Goal: Information Seeking & Learning: Learn about a topic

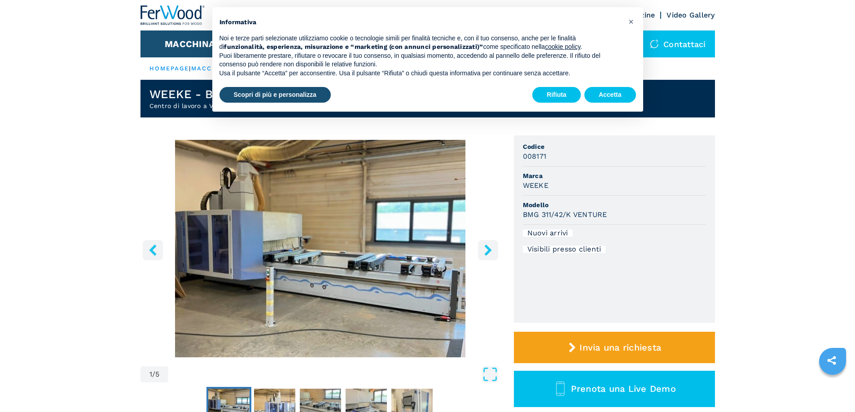
click at [490, 249] on icon "right-button" at bounding box center [487, 250] width 7 height 11
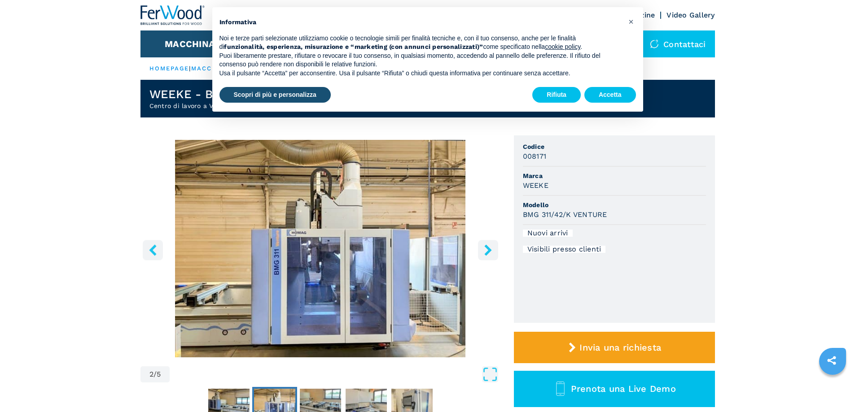
click at [490, 249] on icon "right-button" at bounding box center [487, 250] width 7 height 11
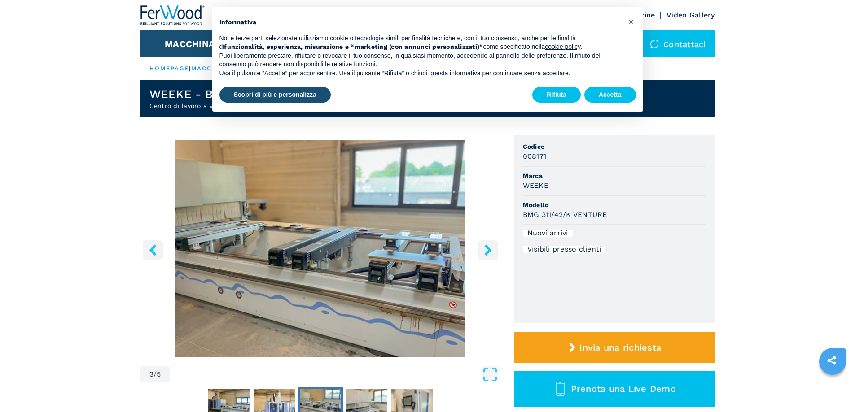
click at [490, 249] on icon "right-button" at bounding box center [487, 250] width 7 height 11
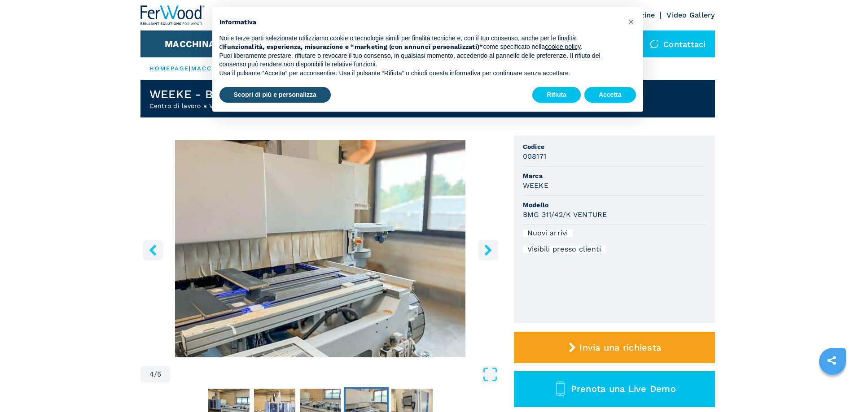
click at [490, 249] on icon "right-button" at bounding box center [487, 250] width 7 height 11
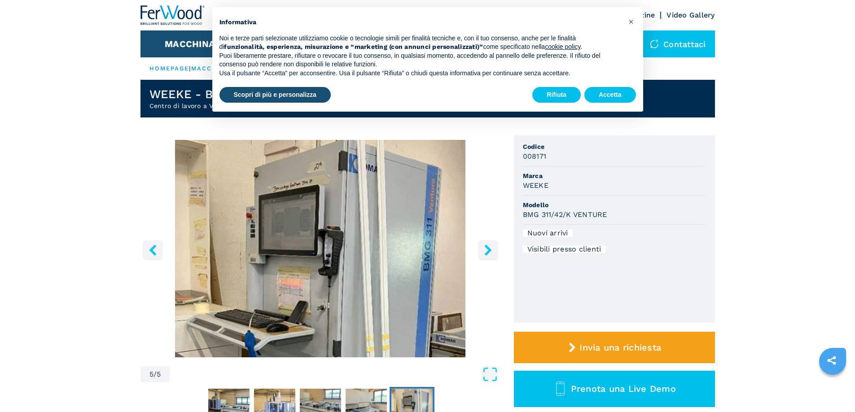
click at [490, 249] on icon "right-button" at bounding box center [487, 250] width 7 height 11
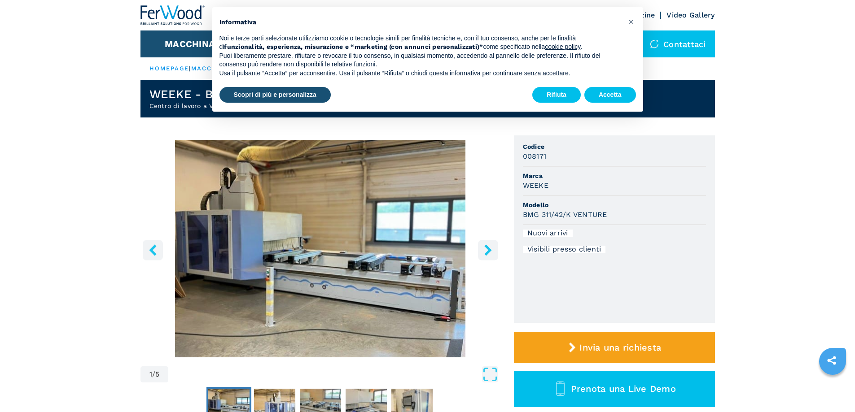
click at [490, 249] on icon "right-button" at bounding box center [487, 250] width 7 height 11
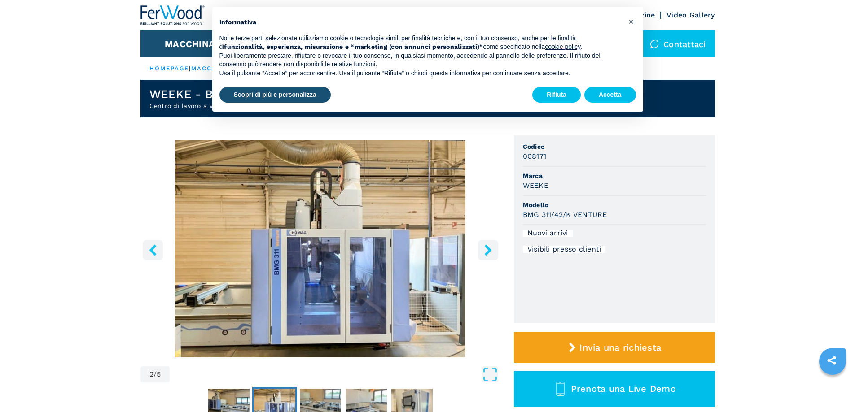
click at [490, 249] on icon "right-button" at bounding box center [487, 250] width 7 height 11
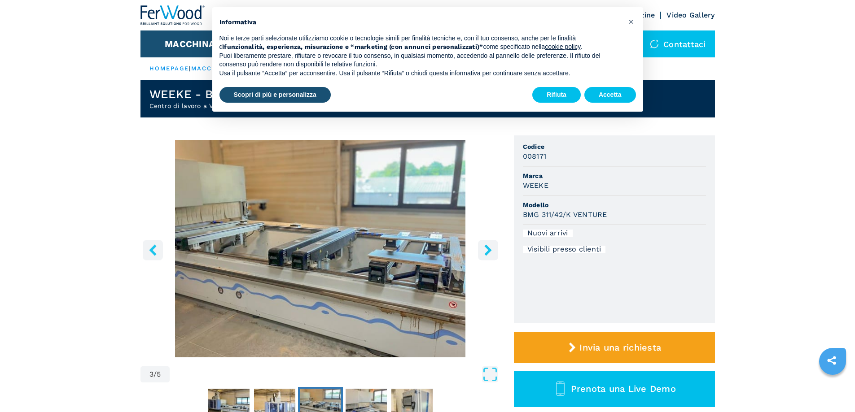
click at [490, 249] on icon "right-button" at bounding box center [487, 250] width 7 height 11
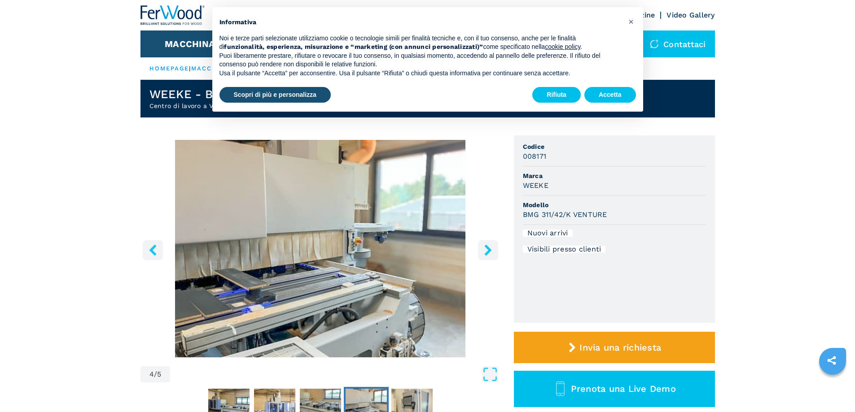
click at [490, 249] on icon "right-button" at bounding box center [487, 250] width 7 height 11
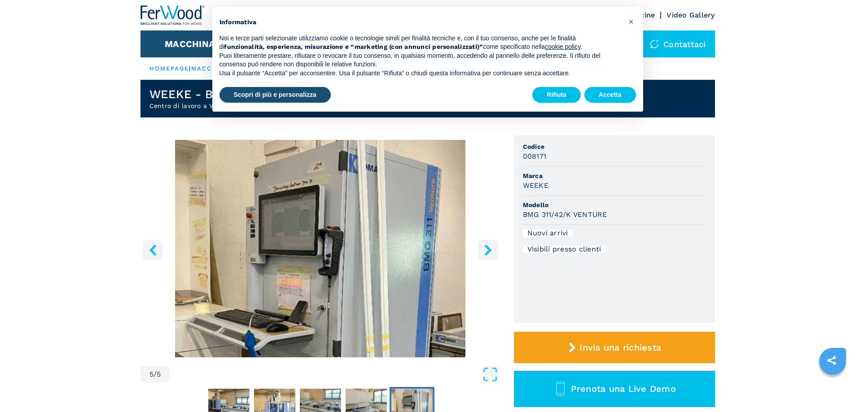
click at [490, 249] on icon "right-button" at bounding box center [487, 250] width 7 height 11
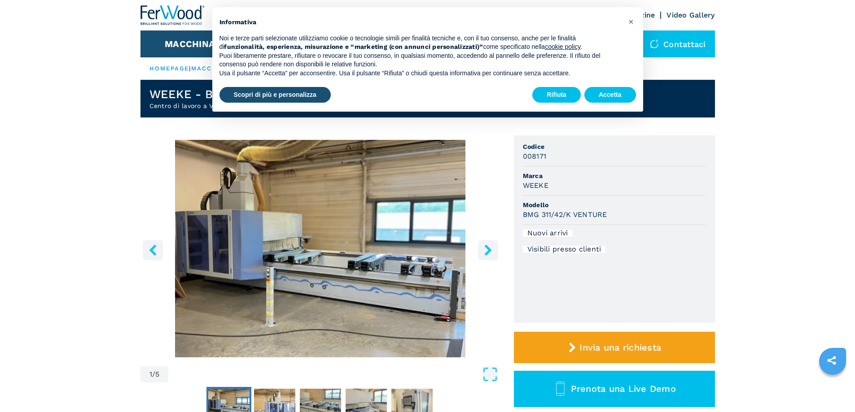
click at [490, 249] on icon "right-button" at bounding box center [487, 250] width 7 height 11
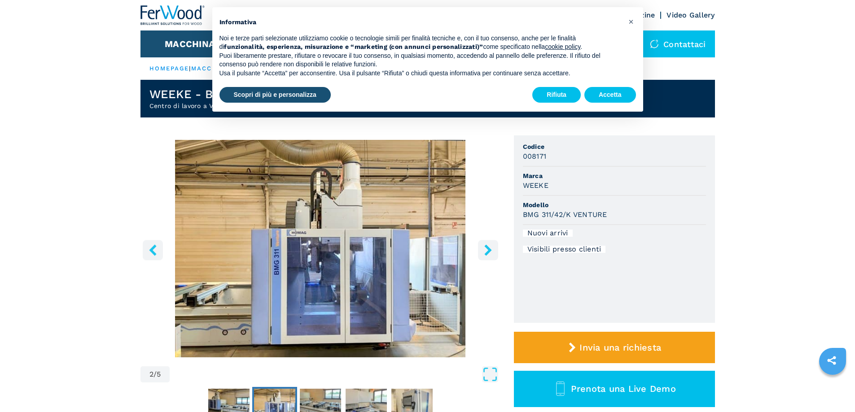
click at [490, 249] on icon "right-button" at bounding box center [487, 250] width 7 height 11
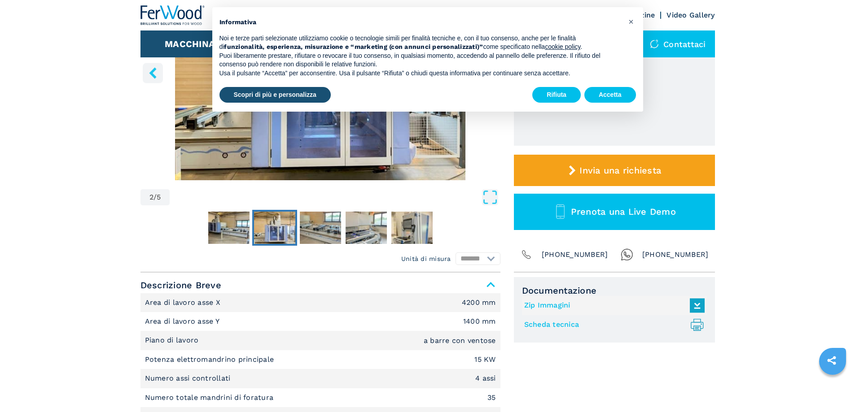
scroll to position [269, 0]
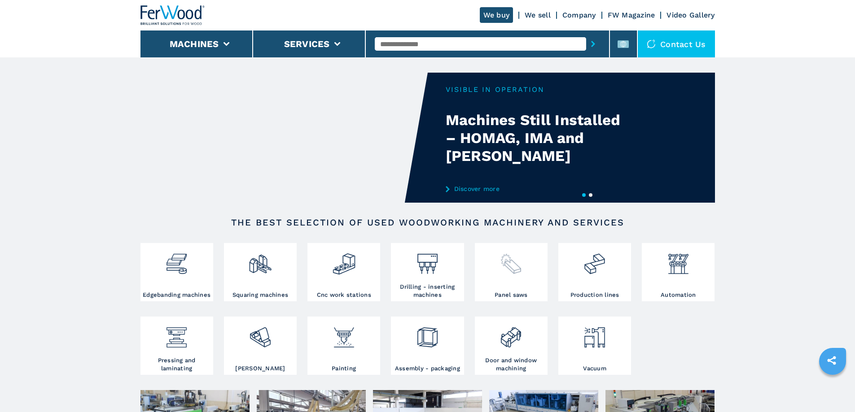
click at [524, 279] on div at bounding box center [511, 268] width 68 height 46
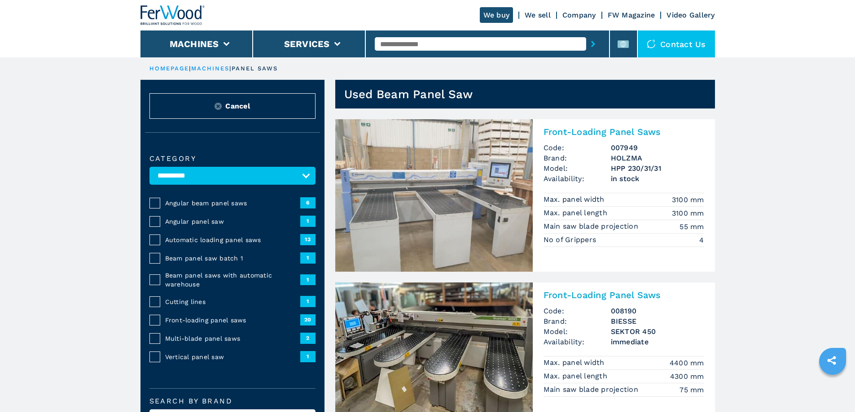
click at [195, 244] on span "Automatic loading panel saws" at bounding box center [232, 240] width 135 height 9
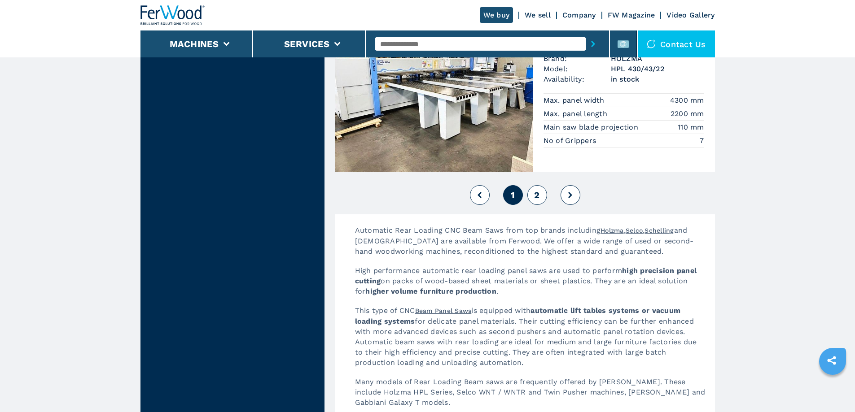
scroll to position [1884, 0]
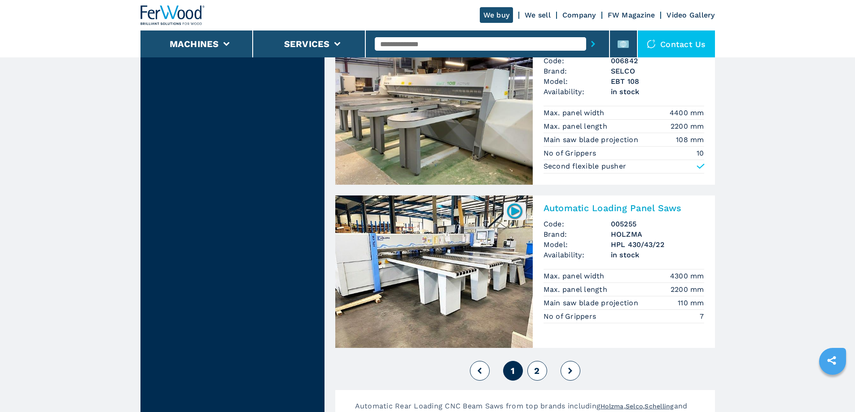
click at [570, 373] on icon at bounding box center [570, 371] width 4 height 6
